Goal: Transaction & Acquisition: Register for event/course

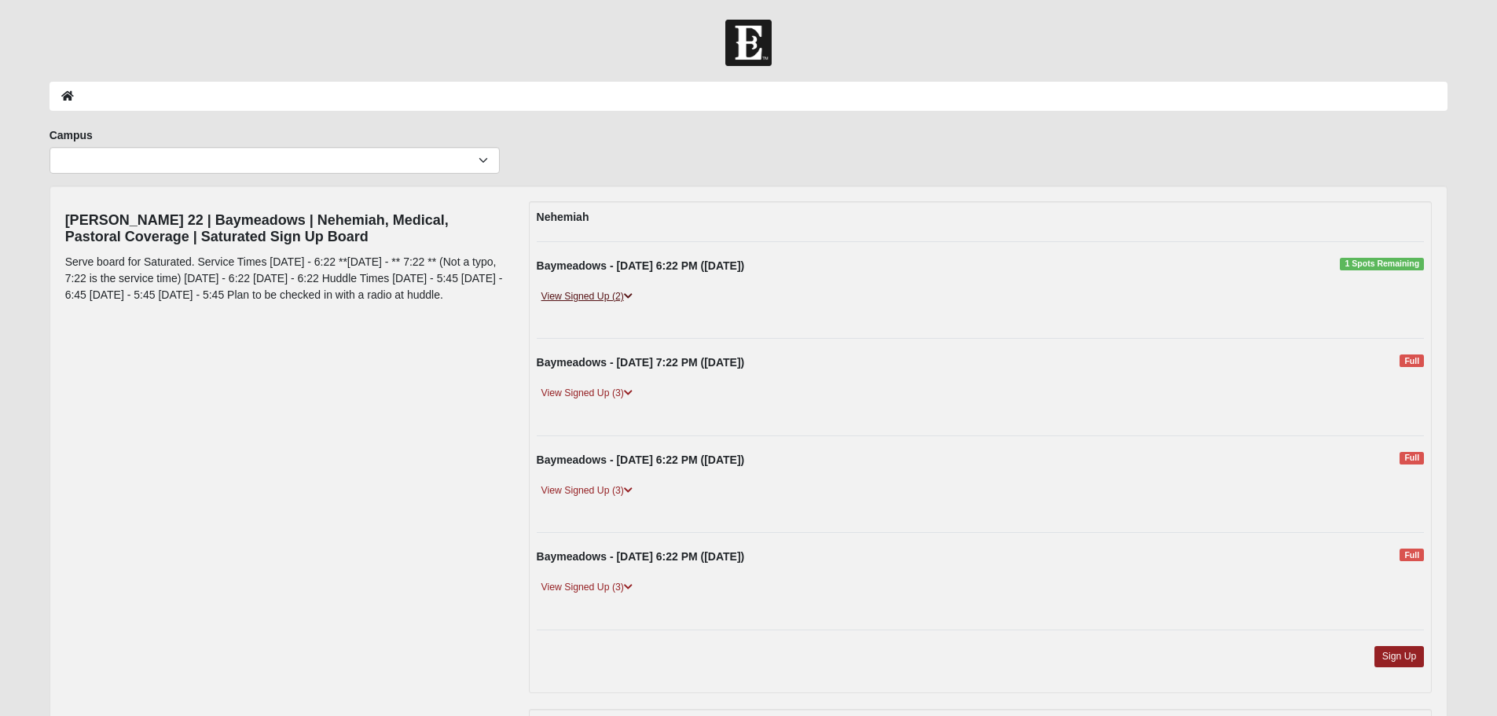
click at [590, 298] on link "View Signed Up (2)" at bounding box center [587, 296] width 101 height 17
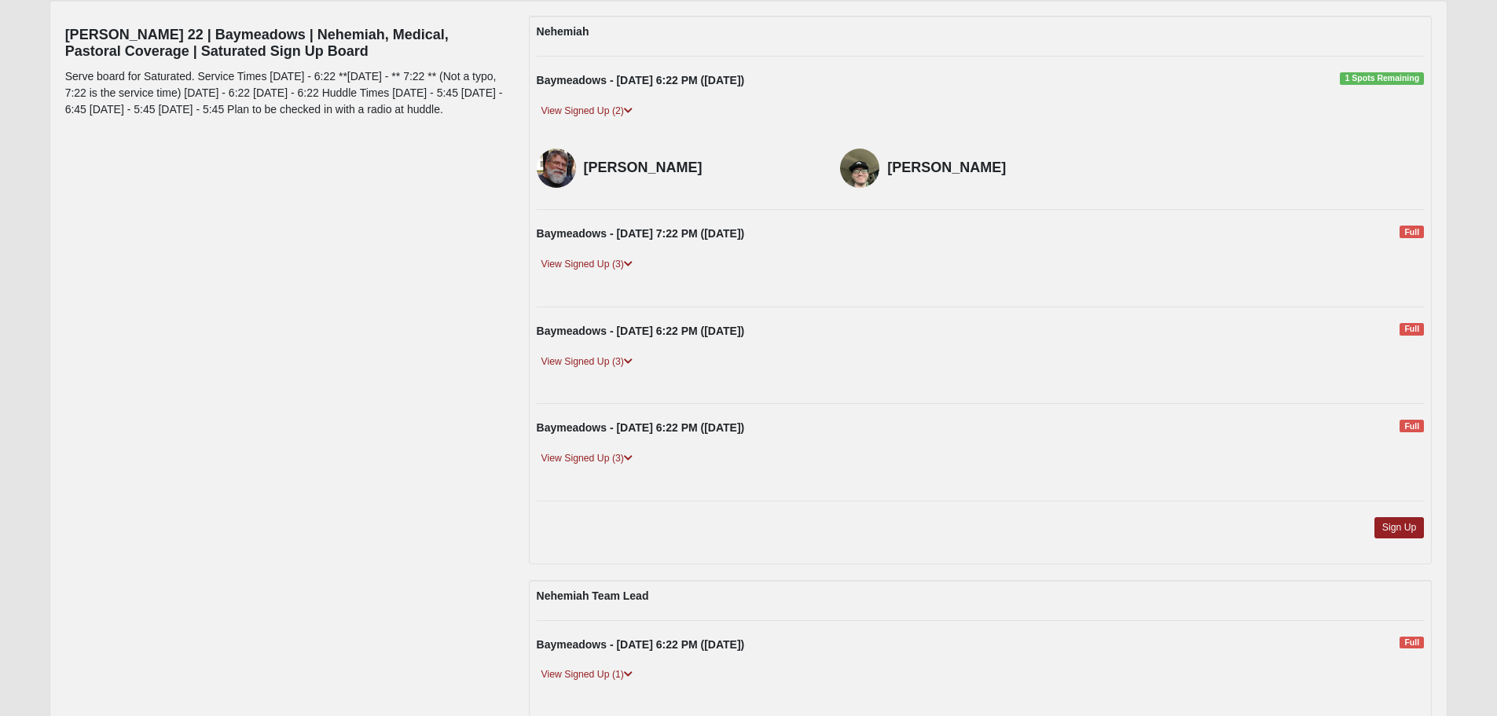
scroll to position [236, 0]
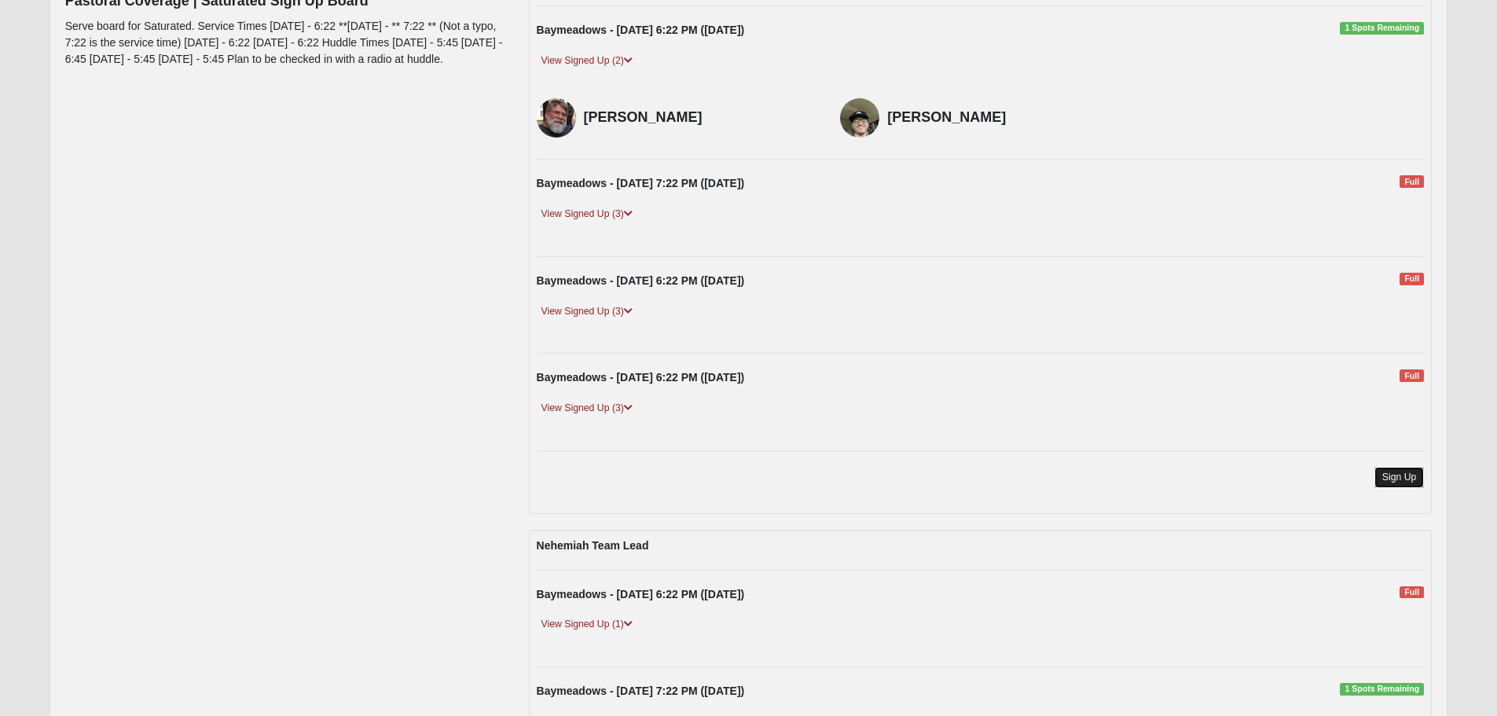
click at [1392, 477] on link "Sign Up" at bounding box center [1400, 477] width 50 height 21
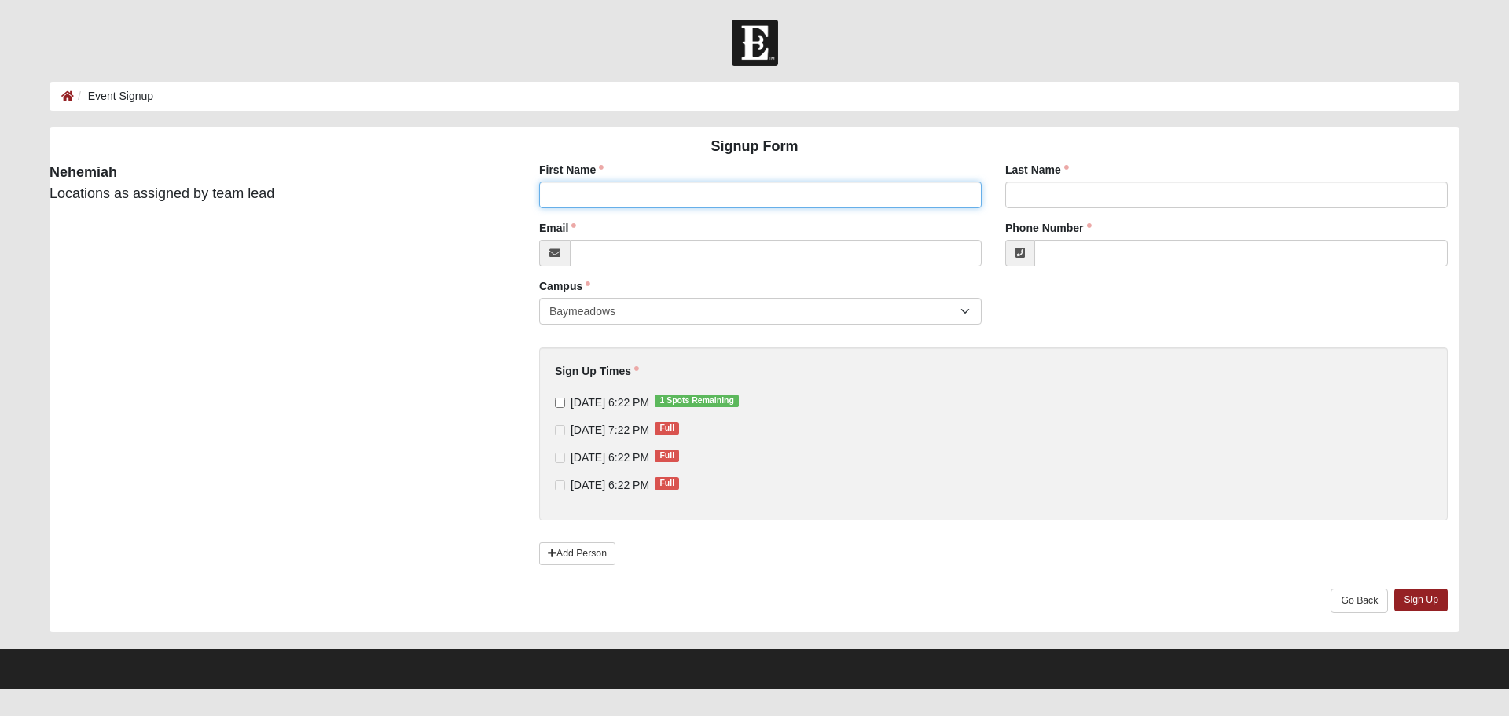
click at [573, 197] on input "First Name" at bounding box center [760, 195] width 443 height 27
type input "kevin"
type input "Dorsey"
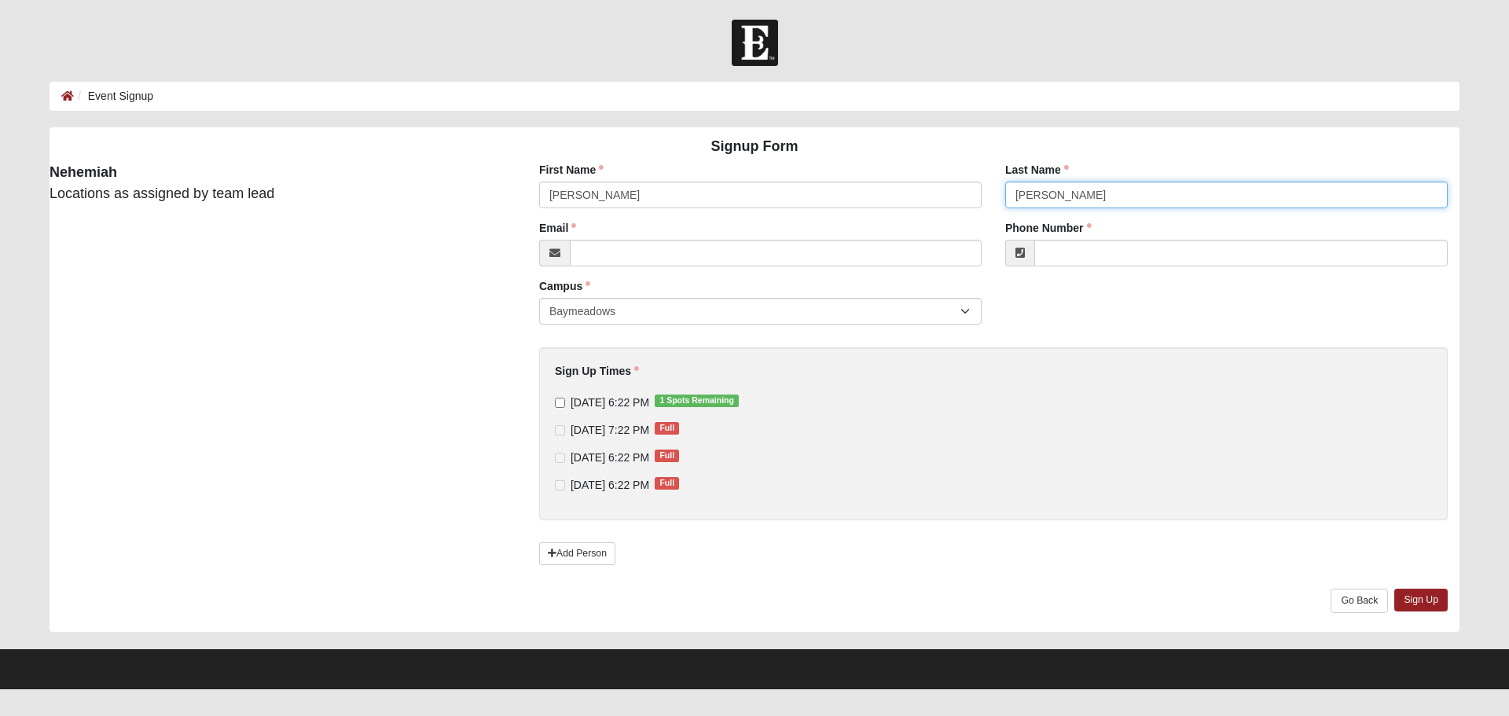
type input "kdorsey@thehartleypress.com"
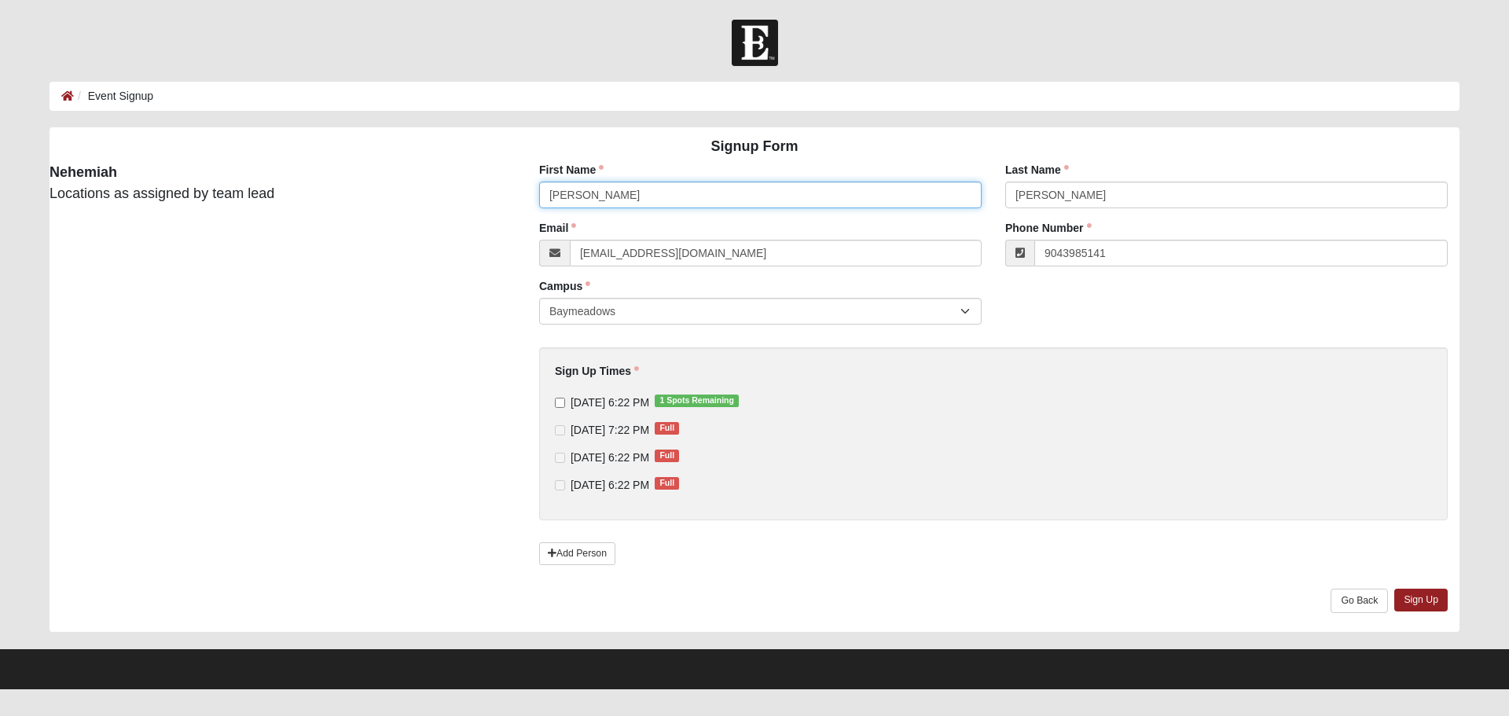
type input "(904) 398-5141"
click at [560, 402] on input "9/10/2025 6:22 PM 1 Spots Remaining" at bounding box center [560, 403] width 10 height 10
checkbox input "true"
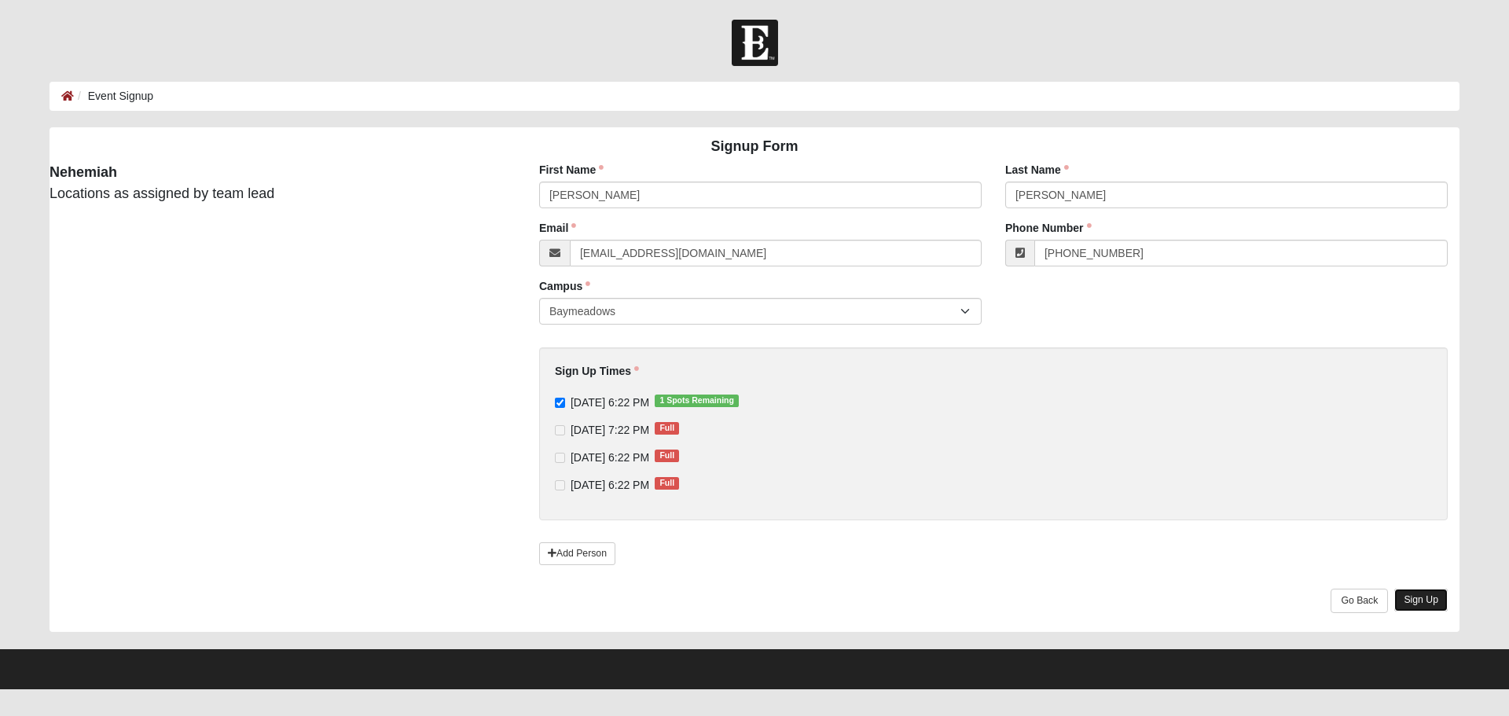
click at [1417, 600] on link "Sign Up" at bounding box center [1420, 600] width 53 height 23
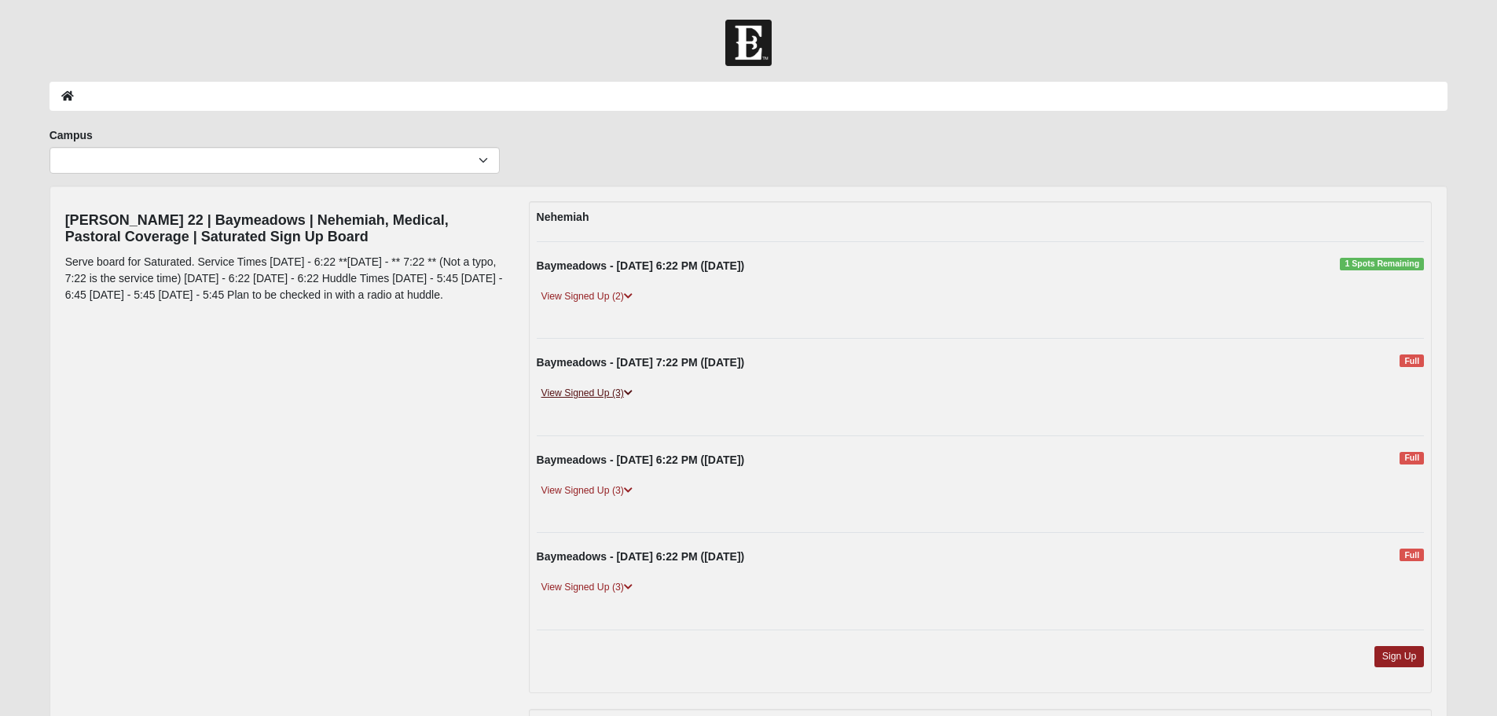
click at [626, 397] on link "View Signed Up (3)" at bounding box center [587, 393] width 101 height 17
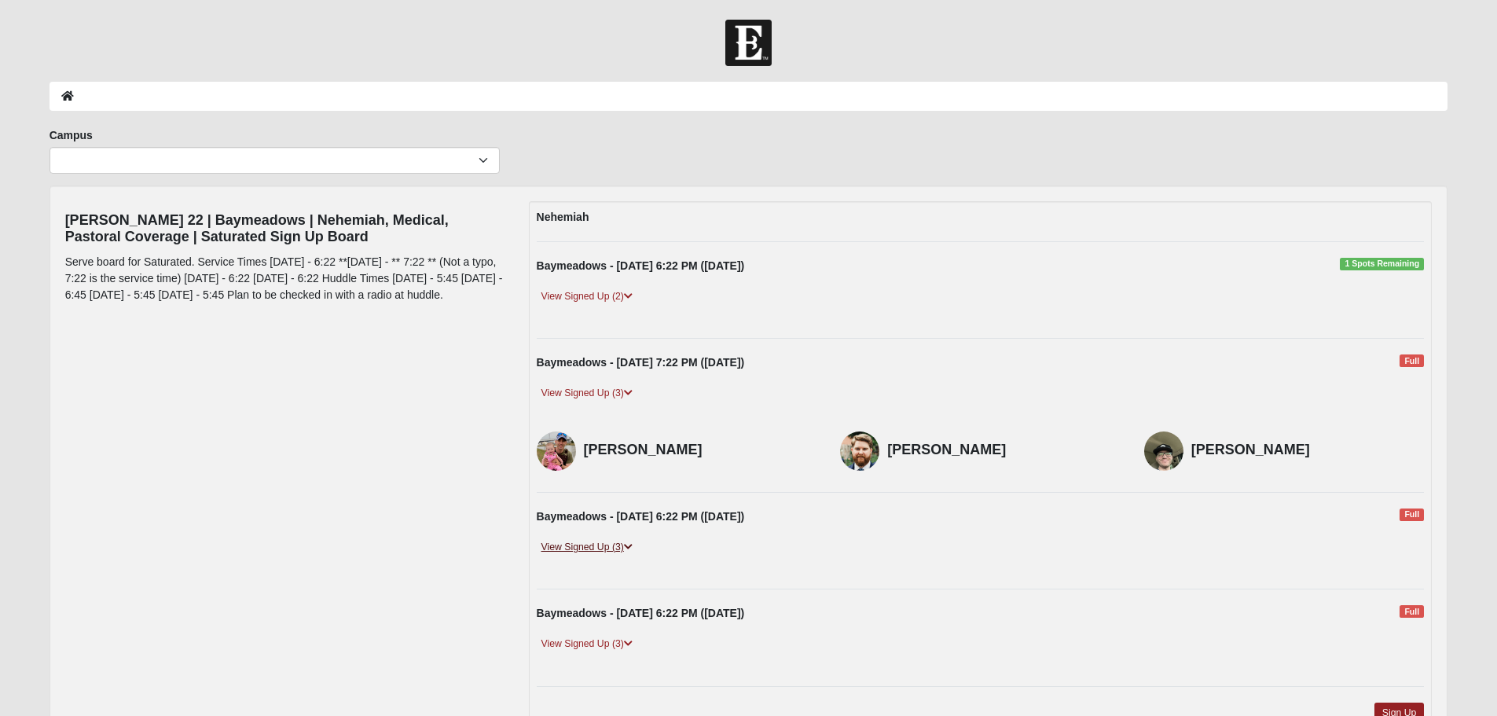
click at [612, 547] on link "View Signed Up (3)" at bounding box center [587, 547] width 101 height 17
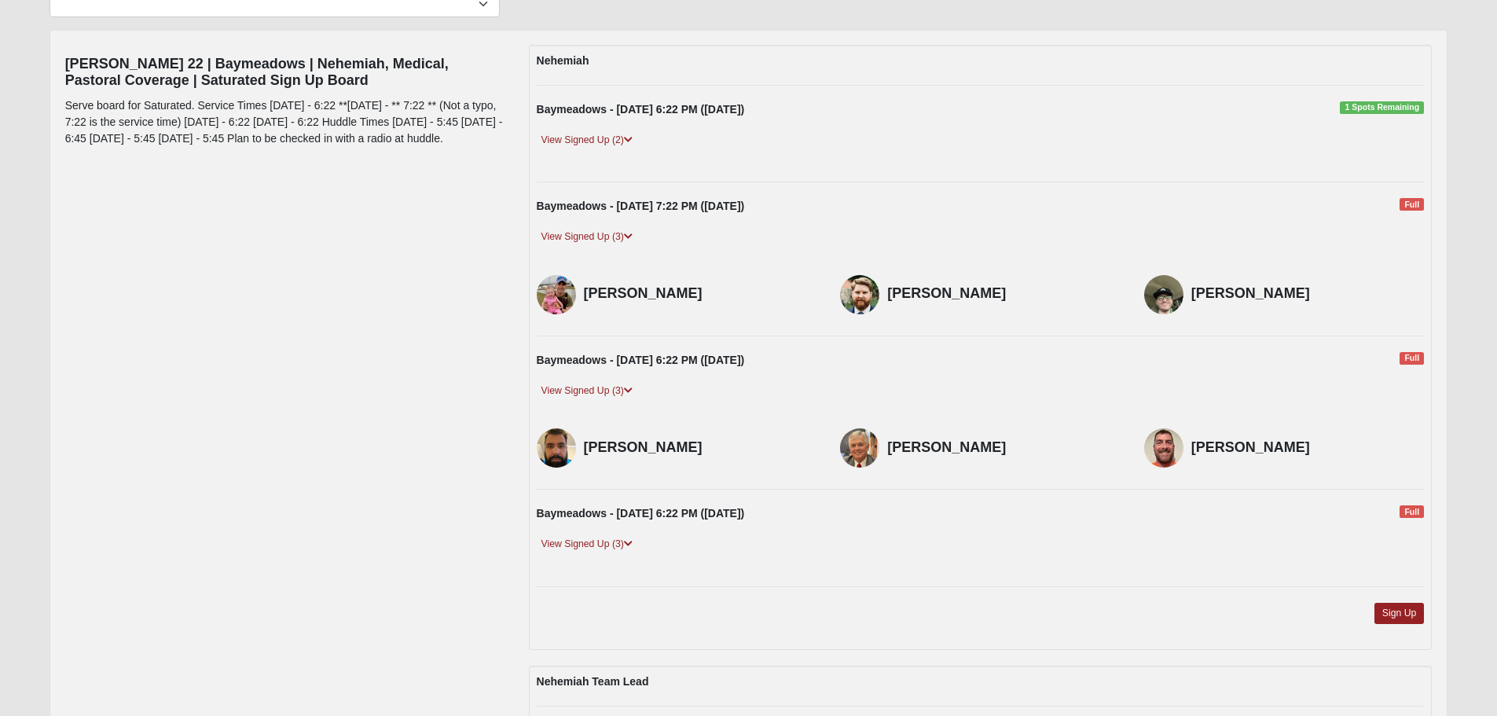
scroll to position [157, 0]
click at [603, 549] on link "View Signed Up (3)" at bounding box center [587, 543] width 101 height 17
